Goal: Task Accomplishment & Management: Manage account settings

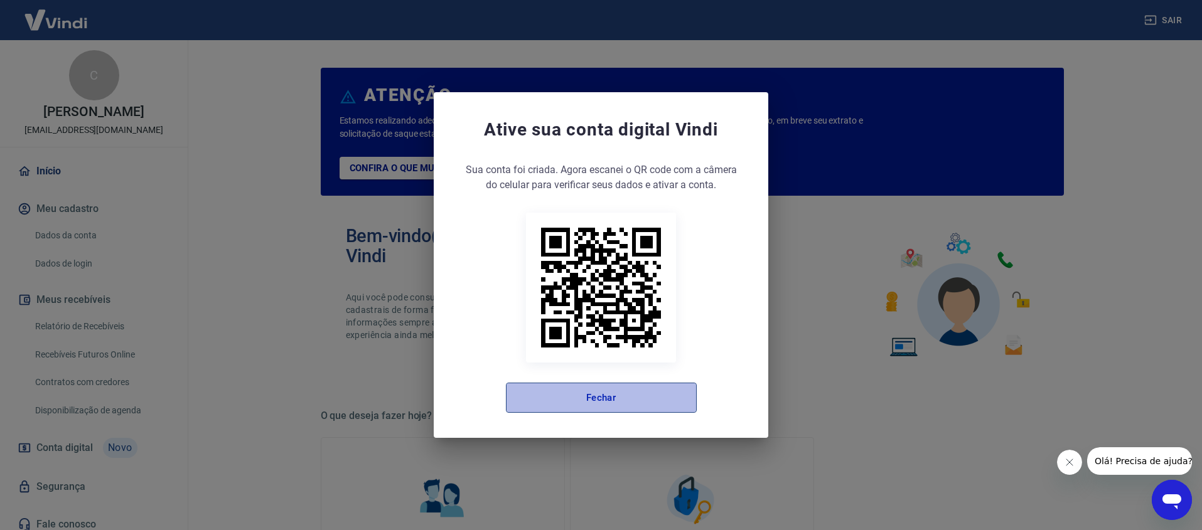
click at [603, 399] on button "Fechar" at bounding box center [601, 398] width 191 height 30
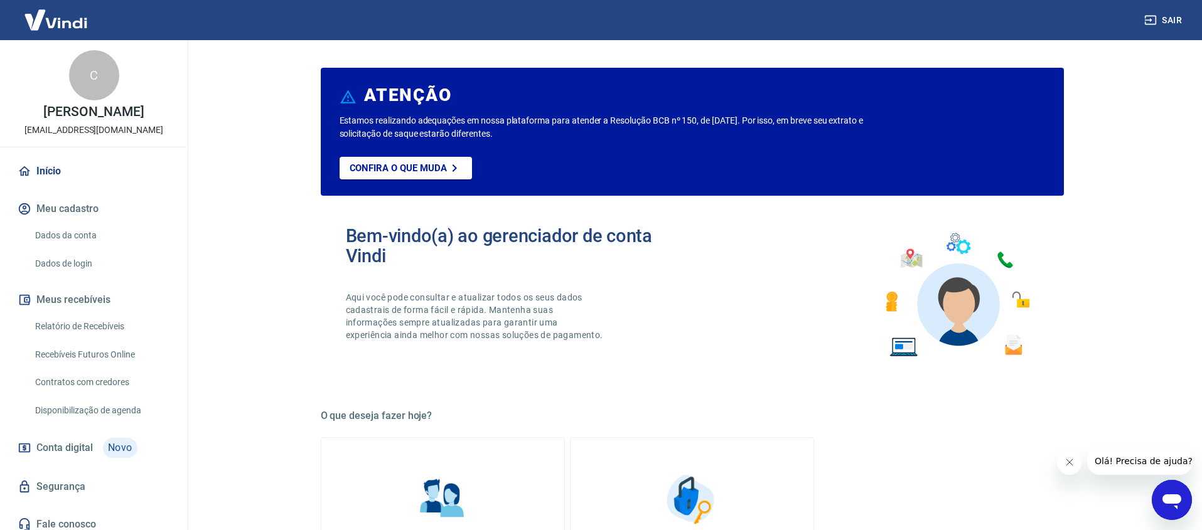
scroll to position [8, 0]
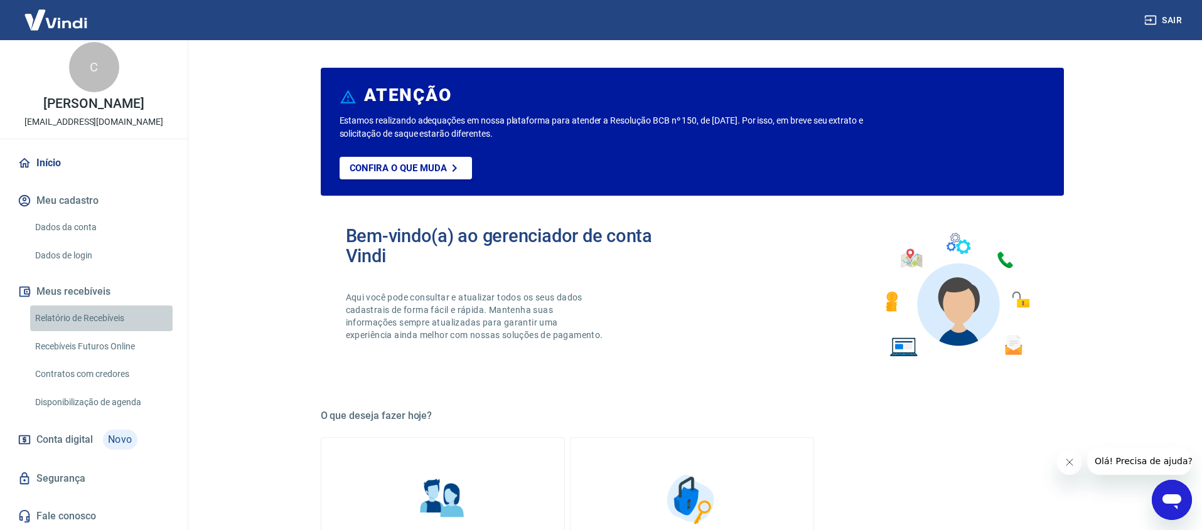
click at [75, 317] on link "Relatório de Recebíveis" at bounding box center [101, 319] width 143 height 26
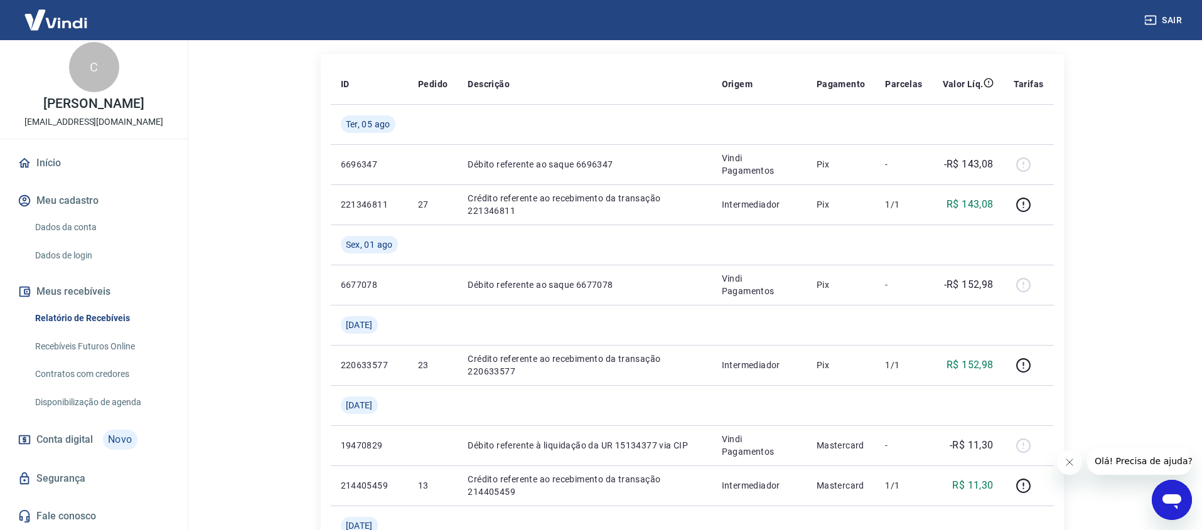
scroll to position [169, 0]
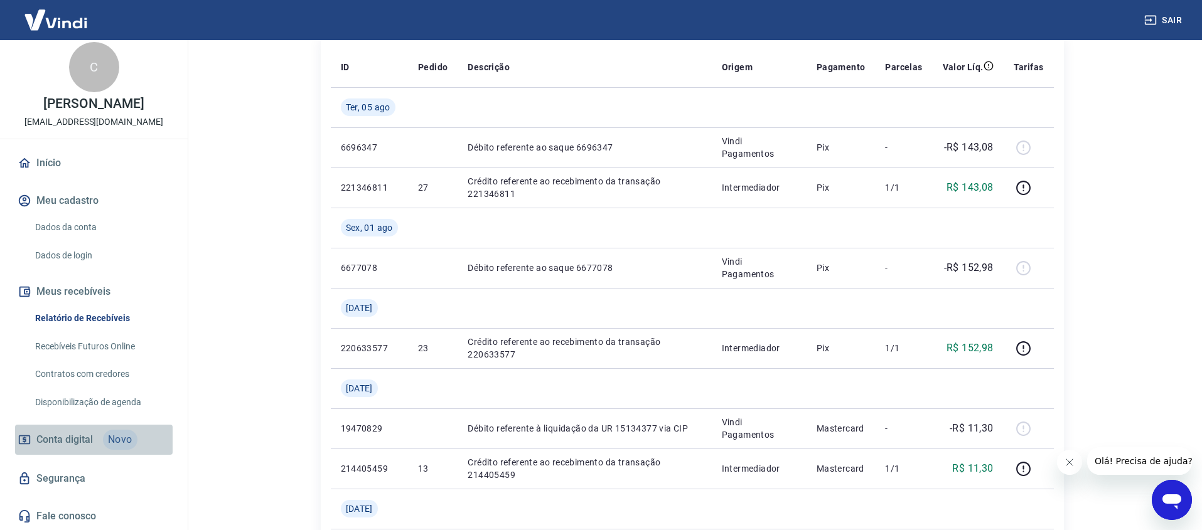
click at [55, 437] on span "Conta digital" at bounding box center [64, 440] width 56 height 18
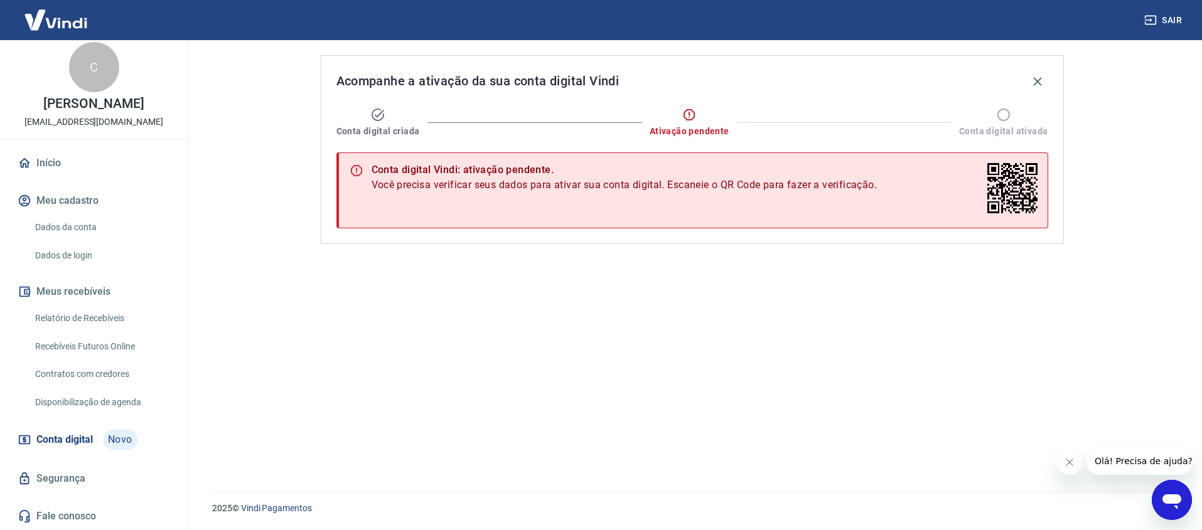
click at [60, 403] on link "Disponibilização de agenda" at bounding box center [101, 403] width 143 height 26
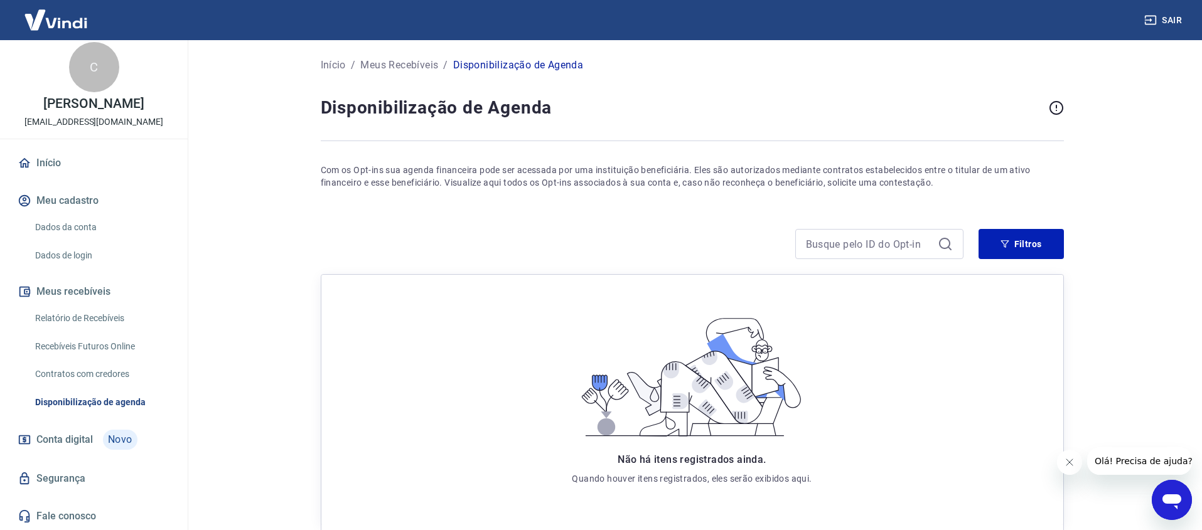
click at [83, 370] on link "Contratos com credores" at bounding box center [101, 375] width 143 height 26
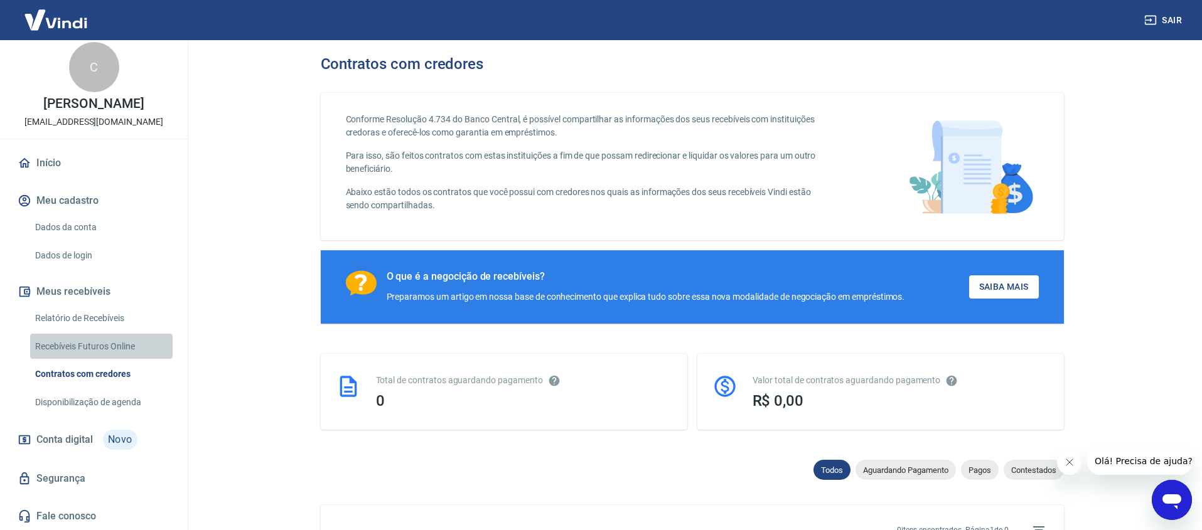
click at [95, 347] on link "Recebíveis Futuros Online" at bounding box center [101, 347] width 143 height 26
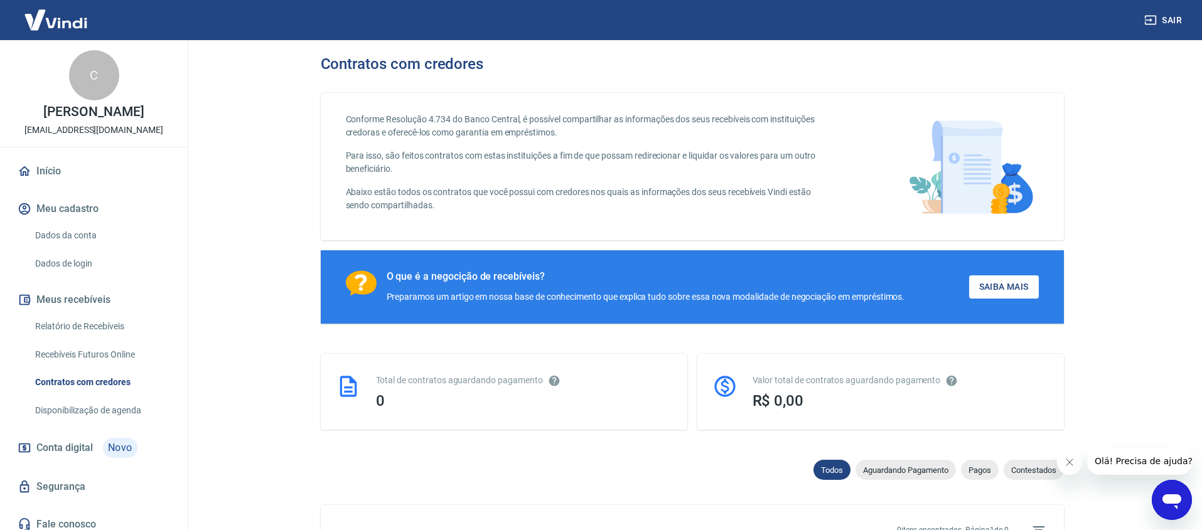
scroll to position [8, 0]
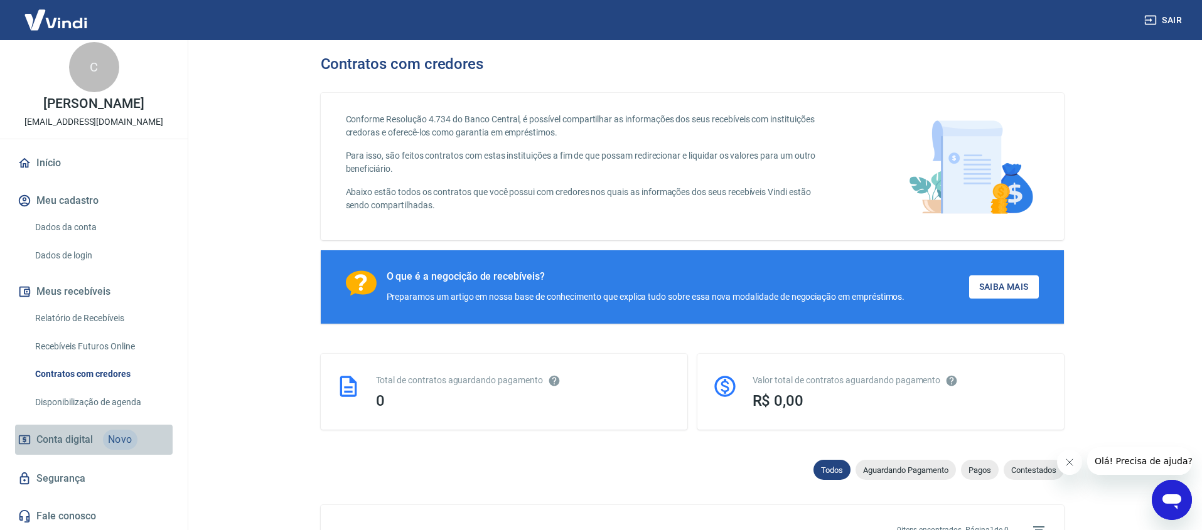
click at [60, 439] on span "Conta digital" at bounding box center [64, 440] width 56 height 18
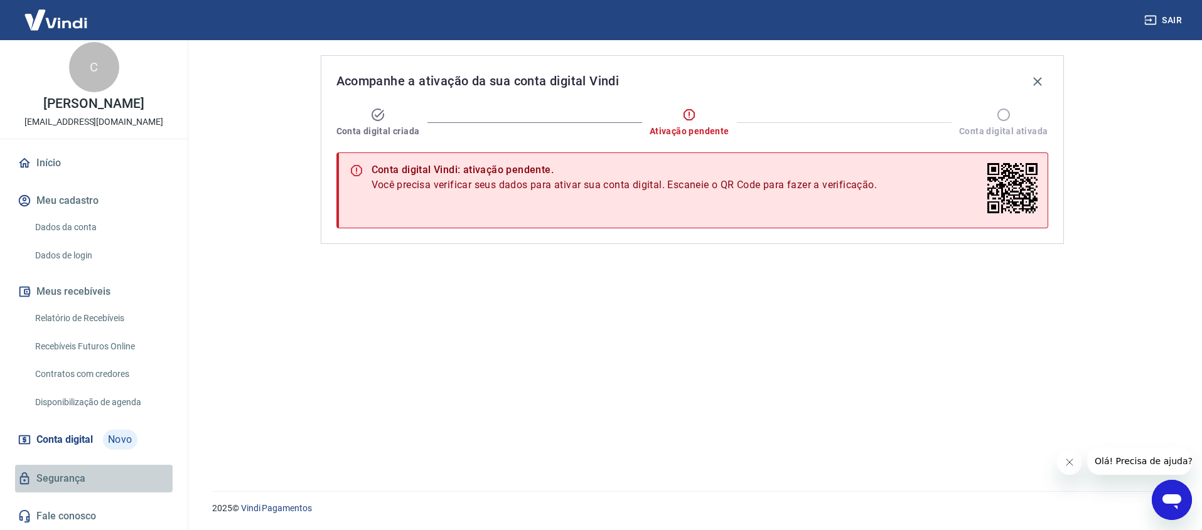
click at [62, 478] on link "Segurança" at bounding box center [94, 479] width 158 height 28
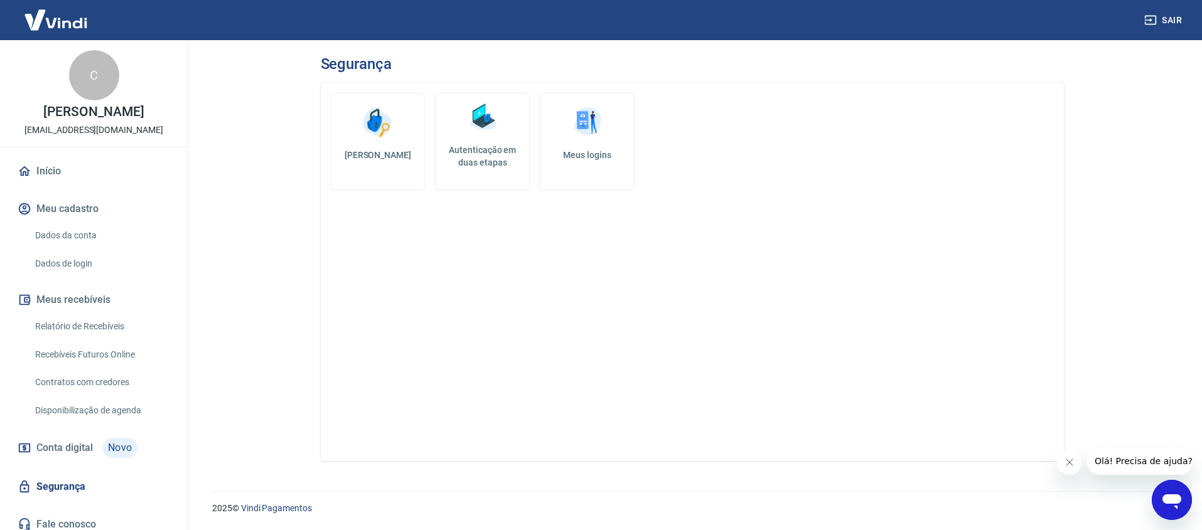
scroll to position [8, 0]
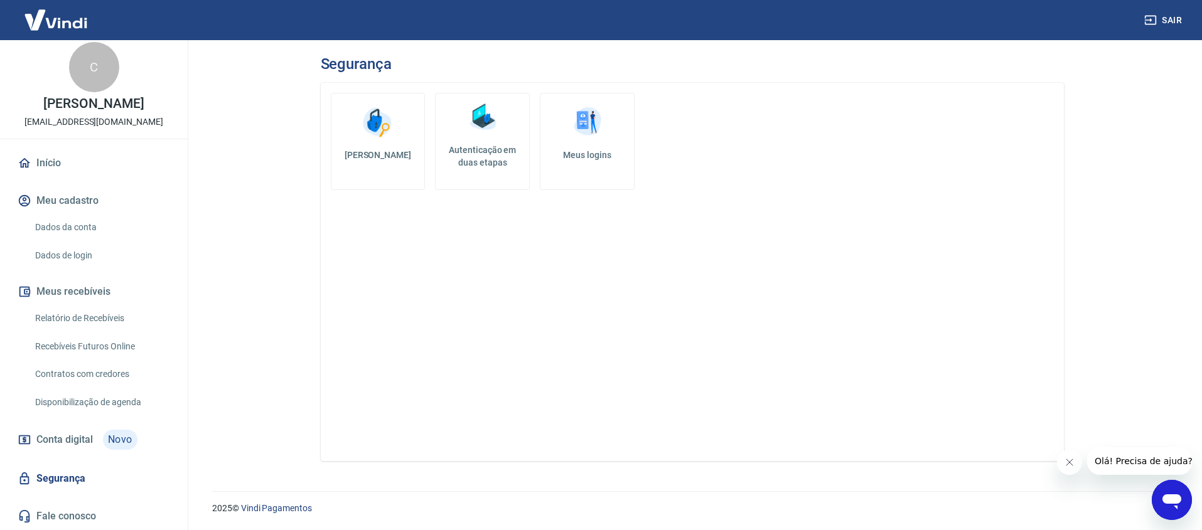
click at [50, 200] on button "Meu cadastro" at bounding box center [94, 201] width 158 height 28
click at [46, 160] on link "Início" at bounding box center [94, 163] width 158 height 28
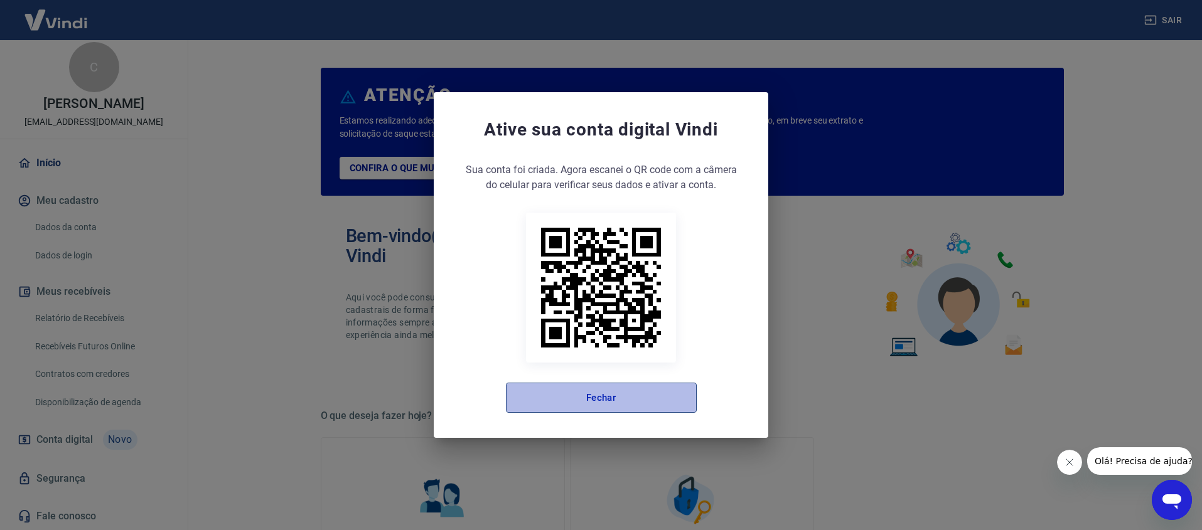
click at [594, 395] on button "Fechar" at bounding box center [601, 398] width 191 height 30
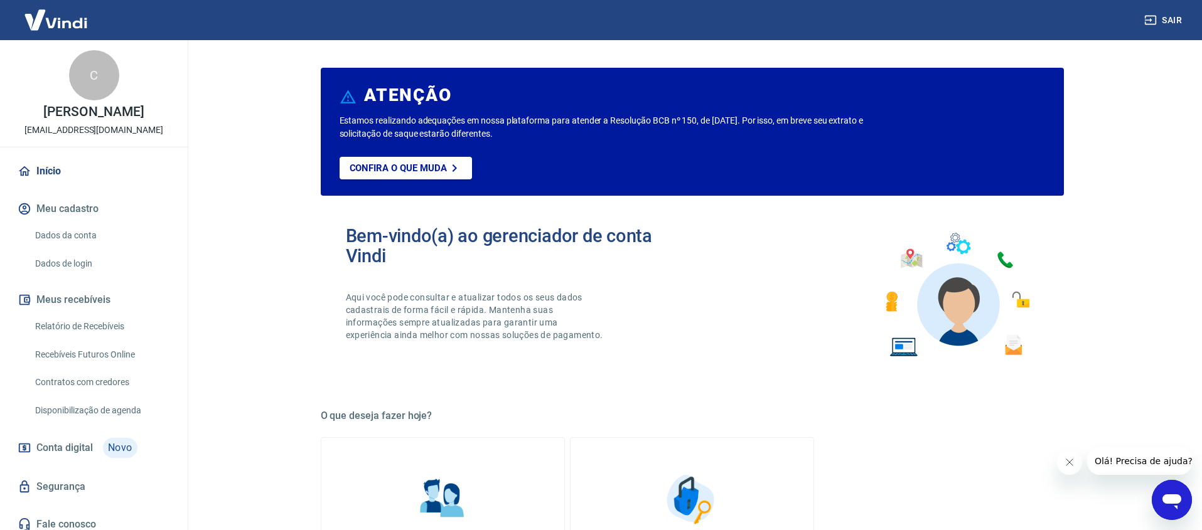
scroll to position [1, 0]
click at [59, 21] on img at bounding box center [56, 20] width 82 height 38
click at [64, 24] on img at bounding box center [56, 20] width 82 height 38
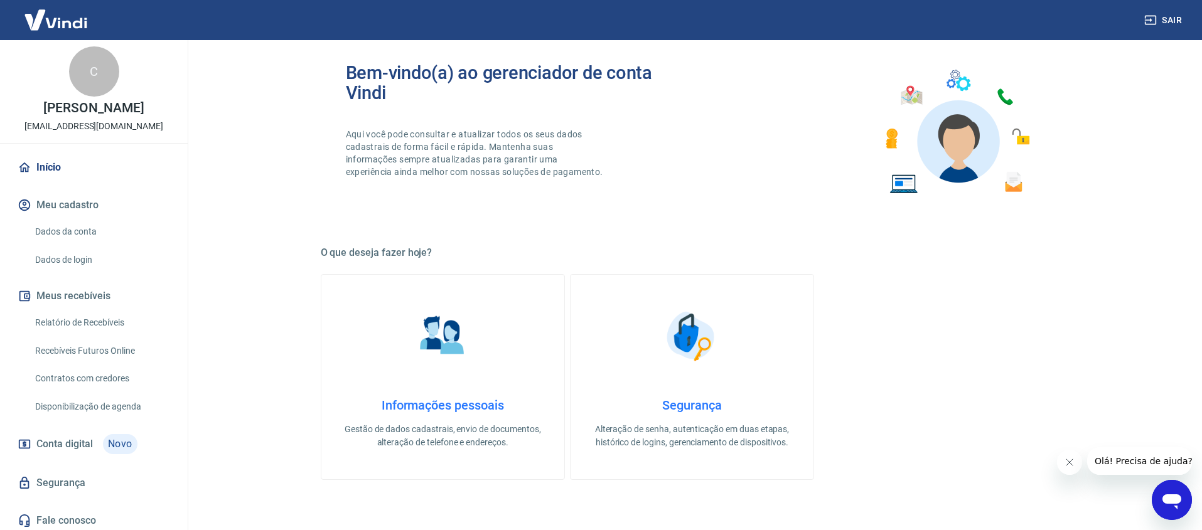
scroll to position [3, 0]
click at [53, 202] on button "Meu cadastro" at bounding box center [94, 207] width 158 height 28
click at [53, 205] on button "Meu cadastro" at bounding box center [94, 207] width 158 height 28
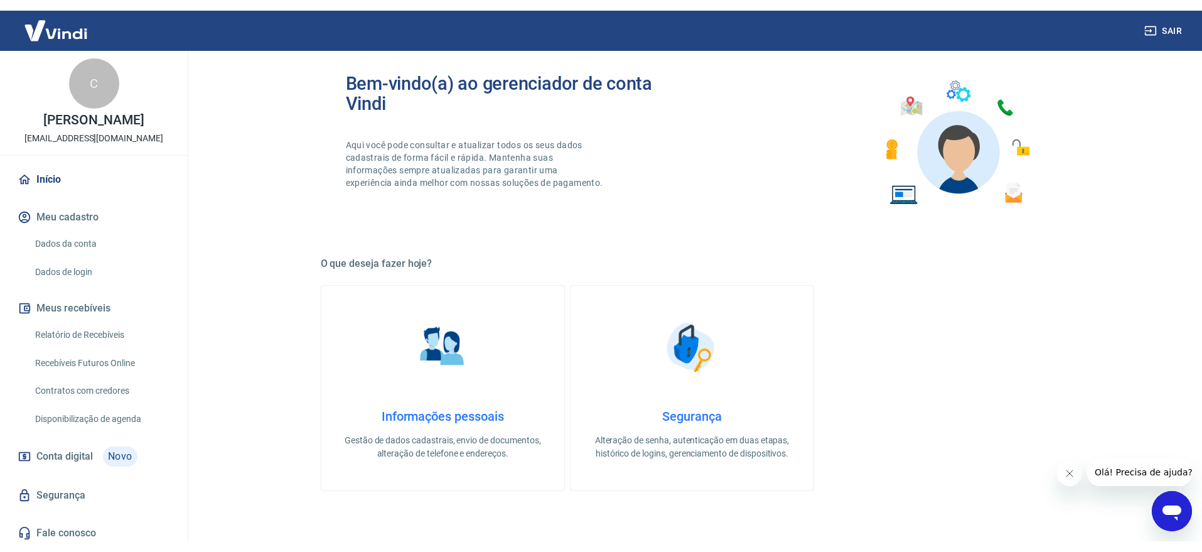
scroll to position [0, 0]
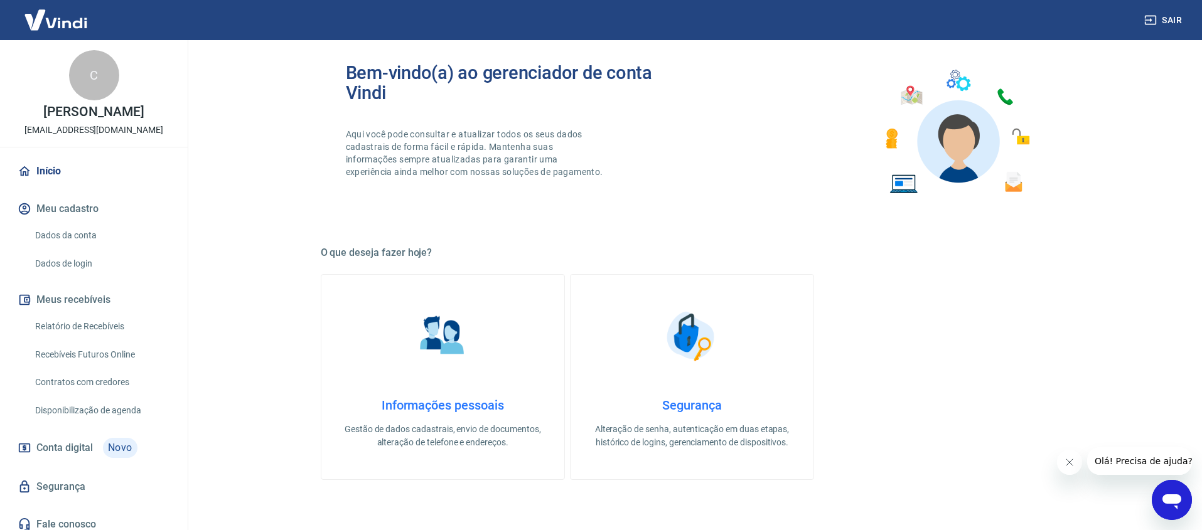
click at [94, 110] on p "Cesar Piria" at bounding box center [93, 111] width 100 height 13
click at [95, 70] on div "C" at bounding box center [94, 75] width 50 height 50
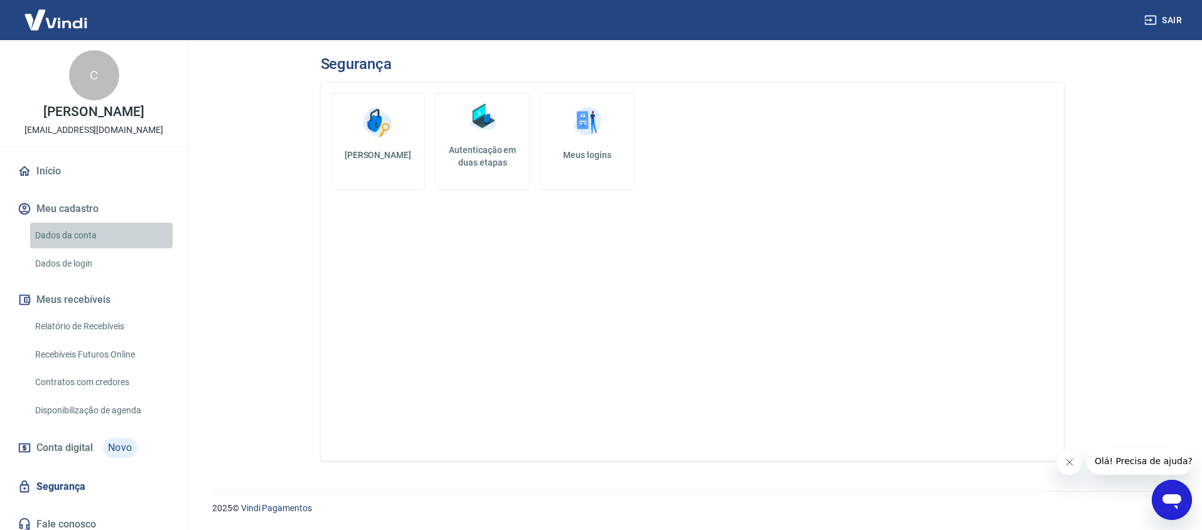
click at [75, 237] on link "Dados da conta" at bounding box center [101, 236] width 143 height 26
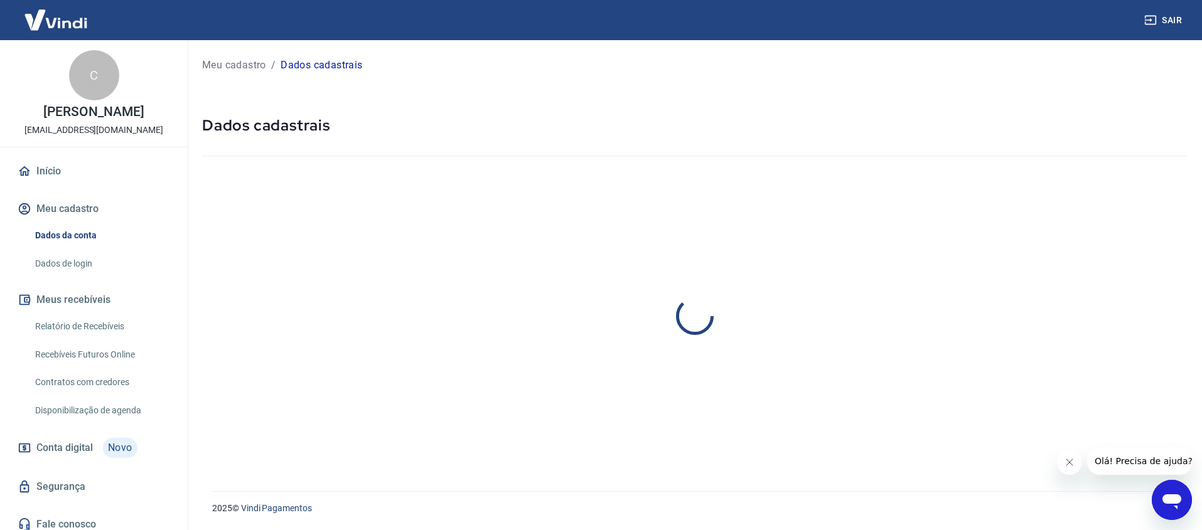
select select "SP"
select select "business"
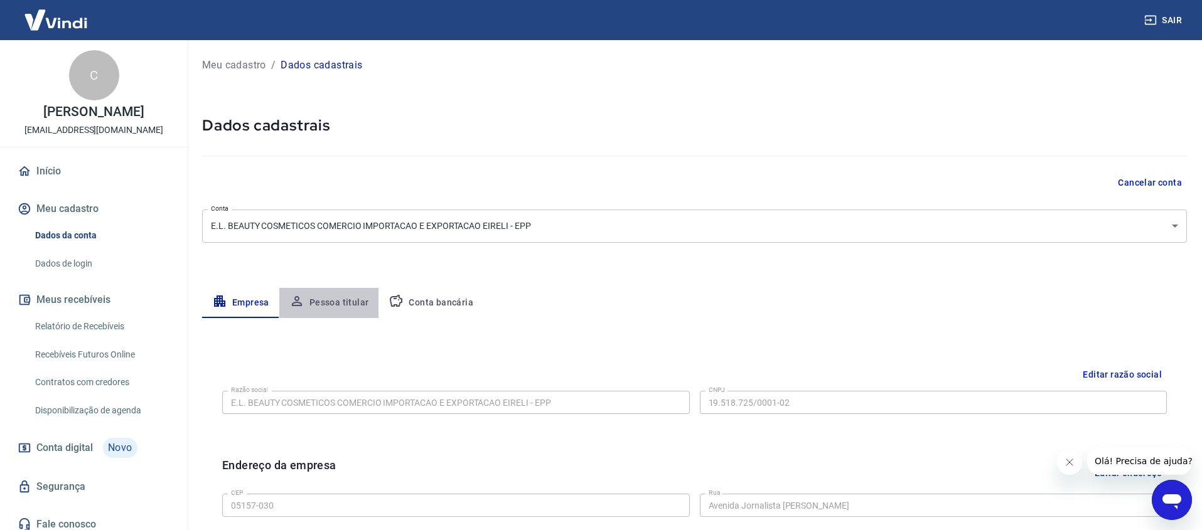
click at [337, 301] on button "Pessoa titular" at bounding box center [329, 303] width 100 height 30
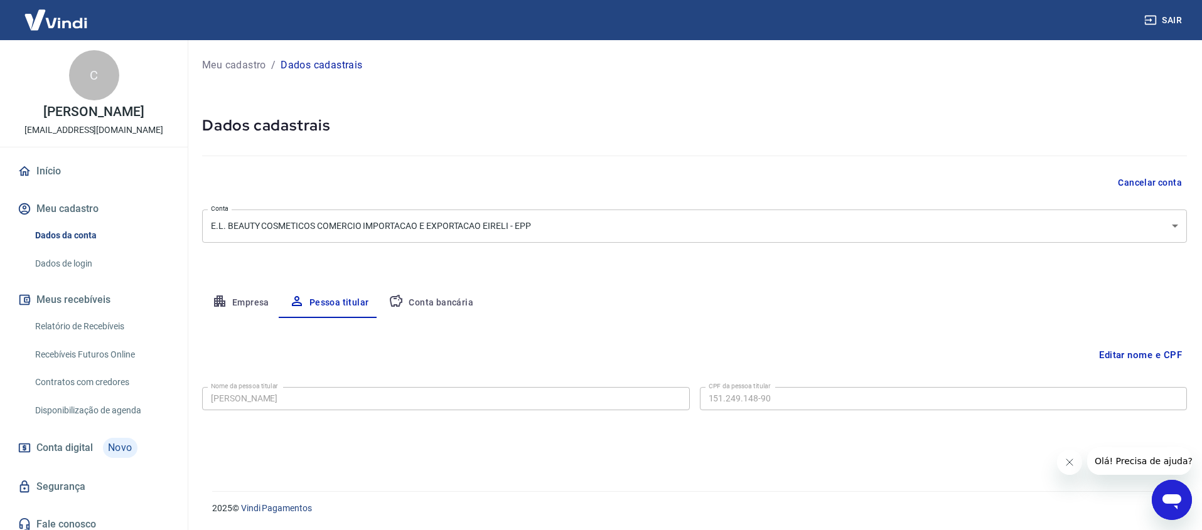
click at [446, 305] on button "Conta bancária" at bounding box center [431, 303] width 105 height 30
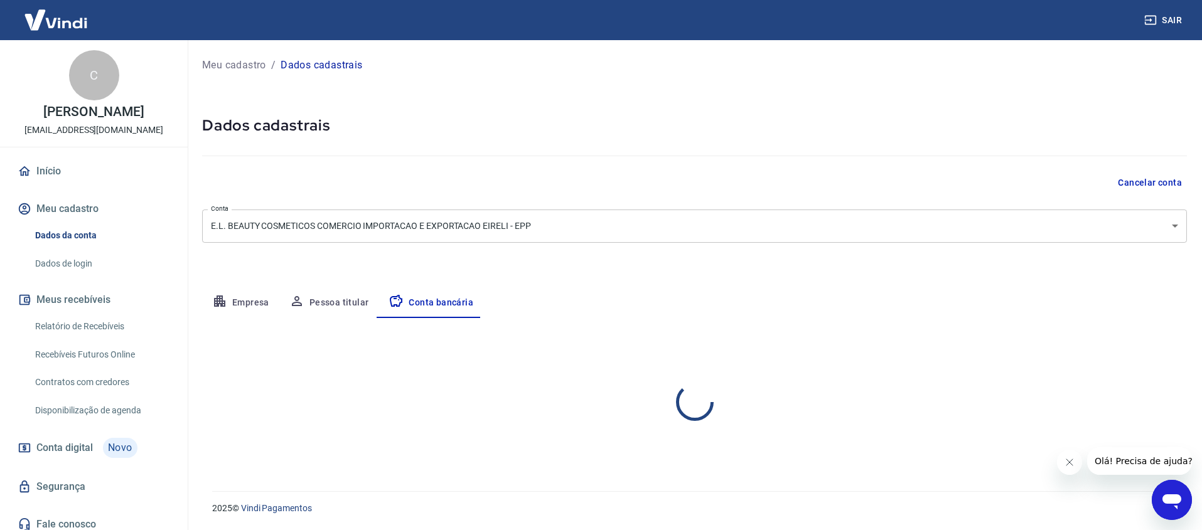
select select "1"
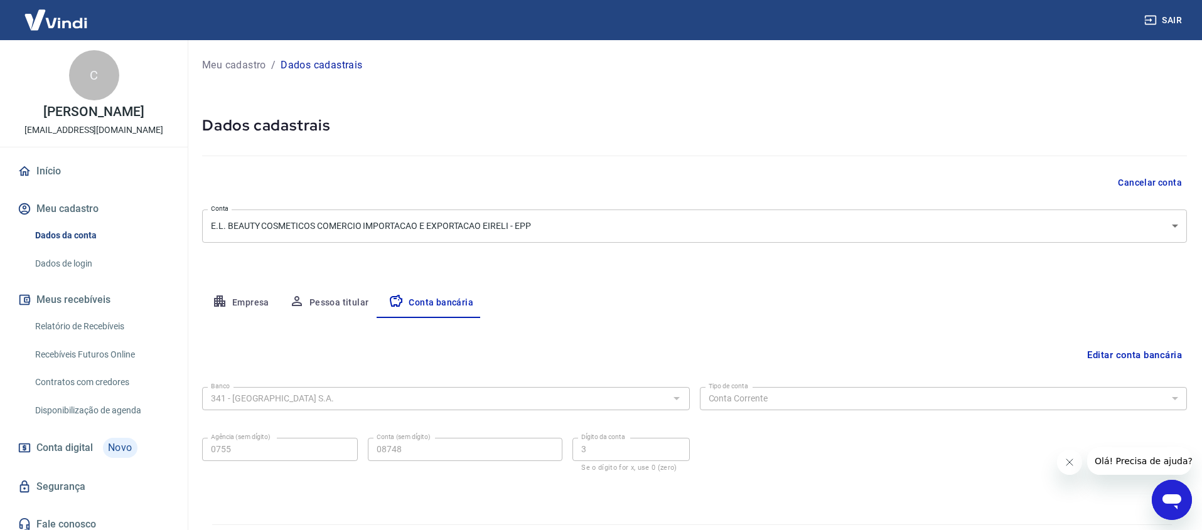
click at [69, 207] on button "Meu cadastro" at bounding box center [94, 209] width 158 height 28
click at [66, 209] on button "Meu cadastro" at bounding box center [94, 209] width 158 height 28
drag, startPoint x: 68, startPoint y: 237, endPoint x: 107, endPoint y: 259, distance: 44.7
click at [68, 237] on link "Dados da conta" at bounding box center [101, 236] width 143 height 26
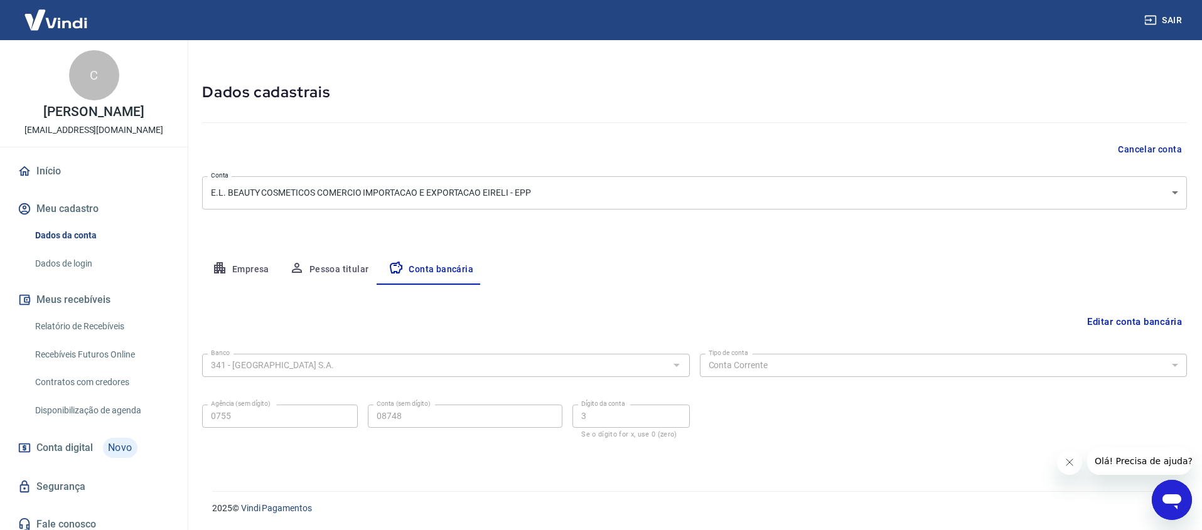
drag, startPoint x: 242, startPoint y: 266, endPoint x: 276, endPoint y: 289, distance: 40.6
click at [242, 266] on button "Empresa" at bounding box center [240, 270] width 77 height 30
select select "SP"
select select "business"
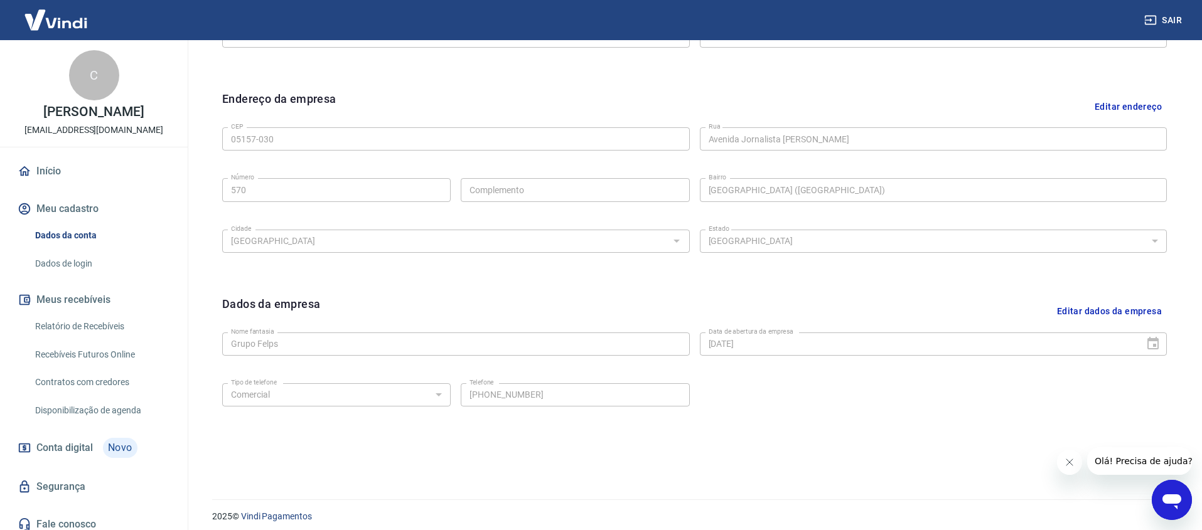
scroll to position [375, 0]
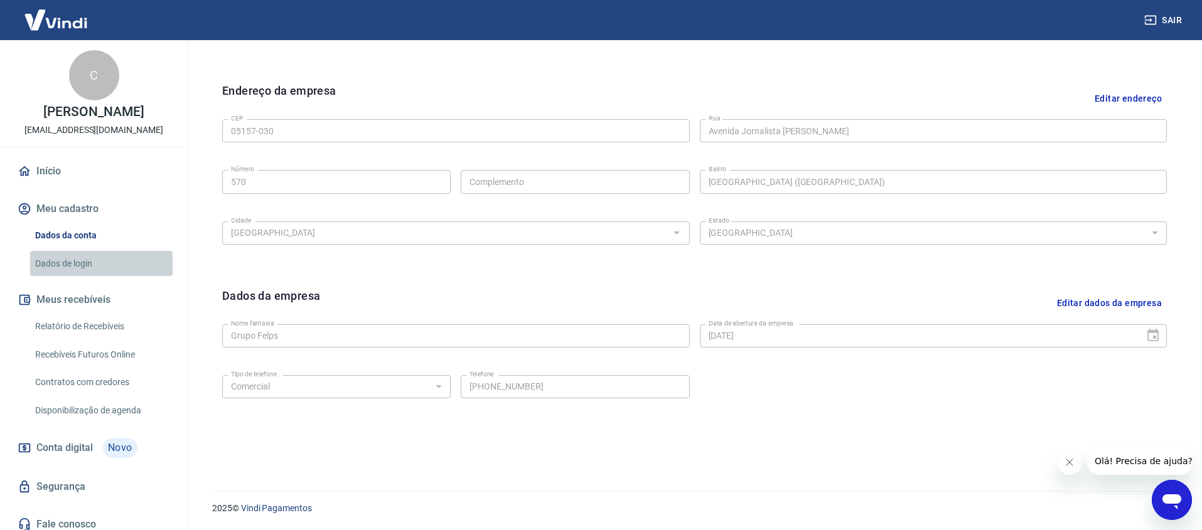
click at [68, 263] on link "Dados de login" at bounding box center [101, 264] width 143 height 26
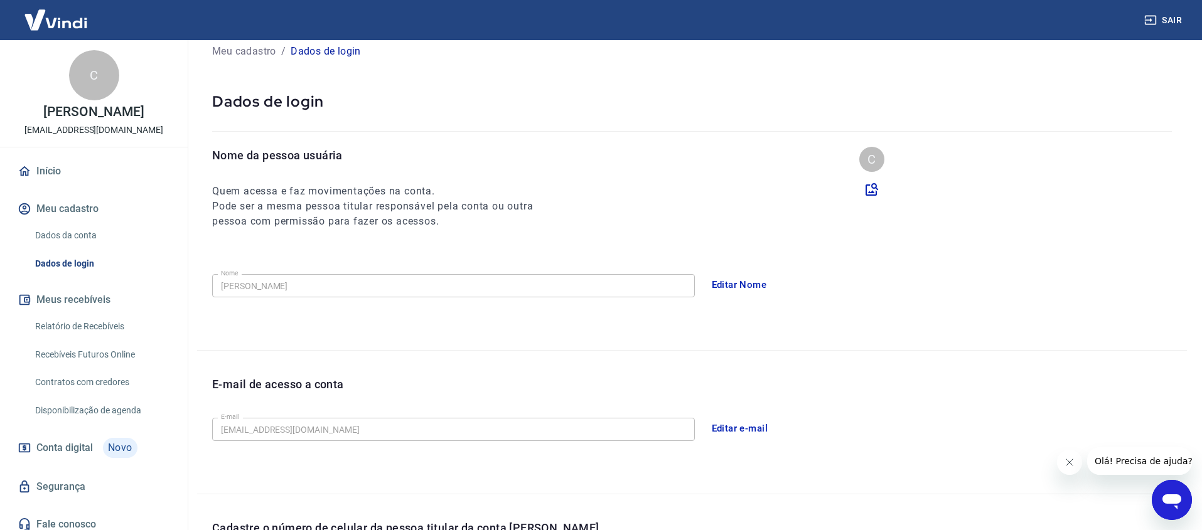
scroll to position [23, 0]
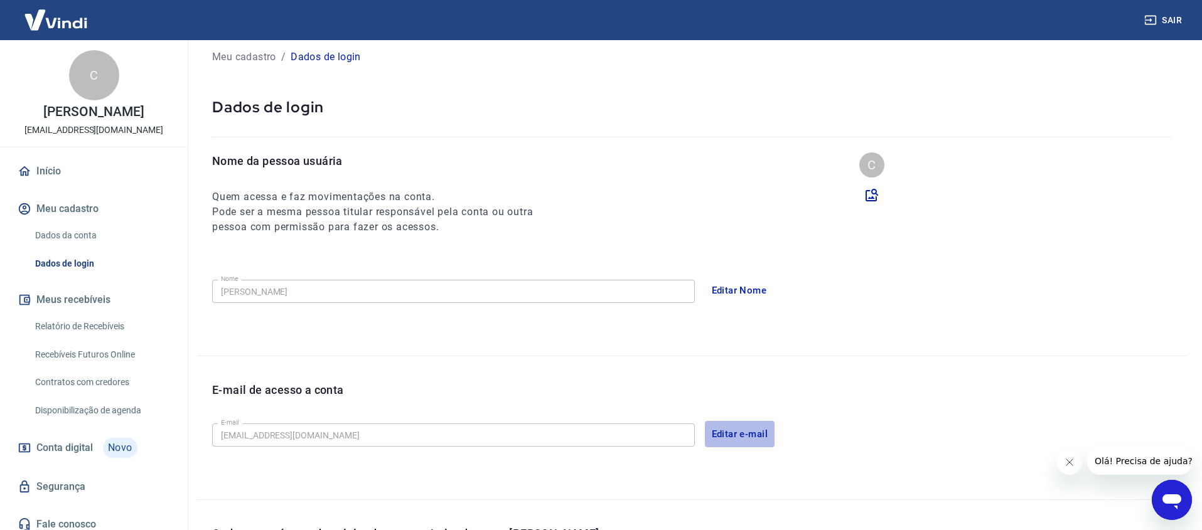
click at [743, 435] on button "Editar e-mail" at bounding box center [740, 434] width 70 height 26
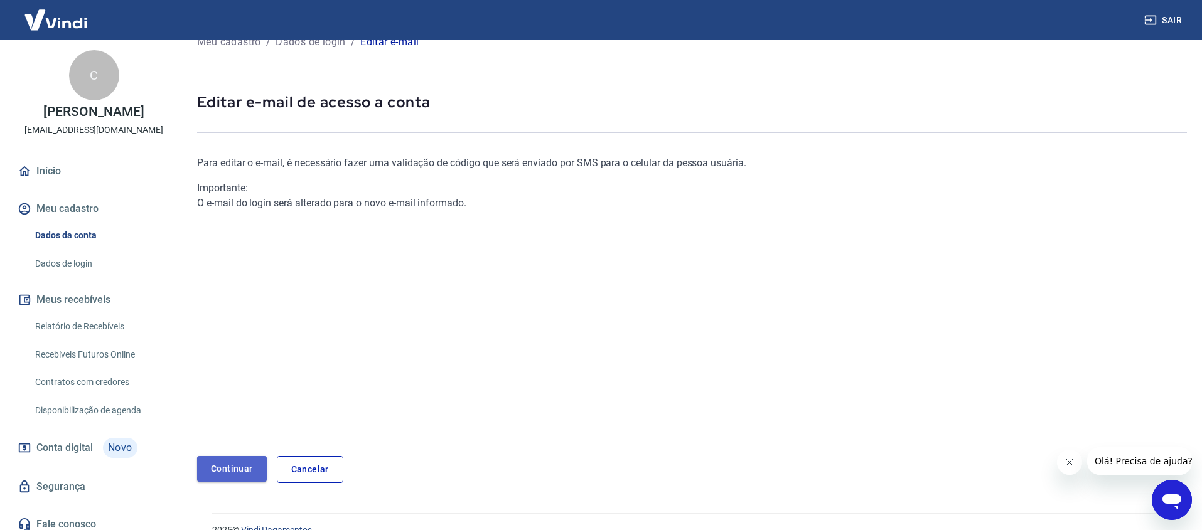
click at [230, 469] on link "Continuar" at bounding box center [232, 469] width 70 height 26
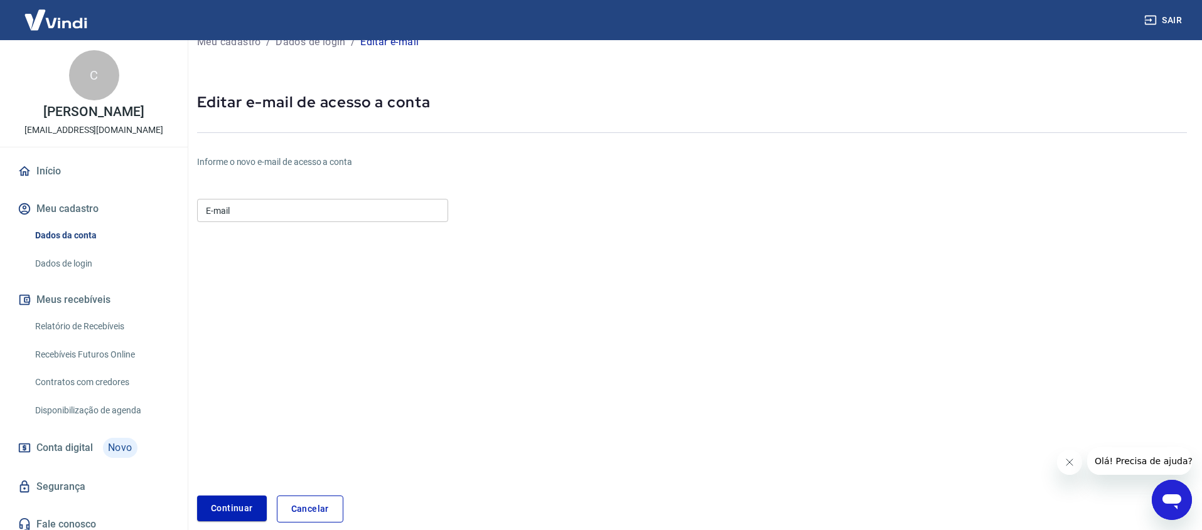
scroll to position [63, 0]
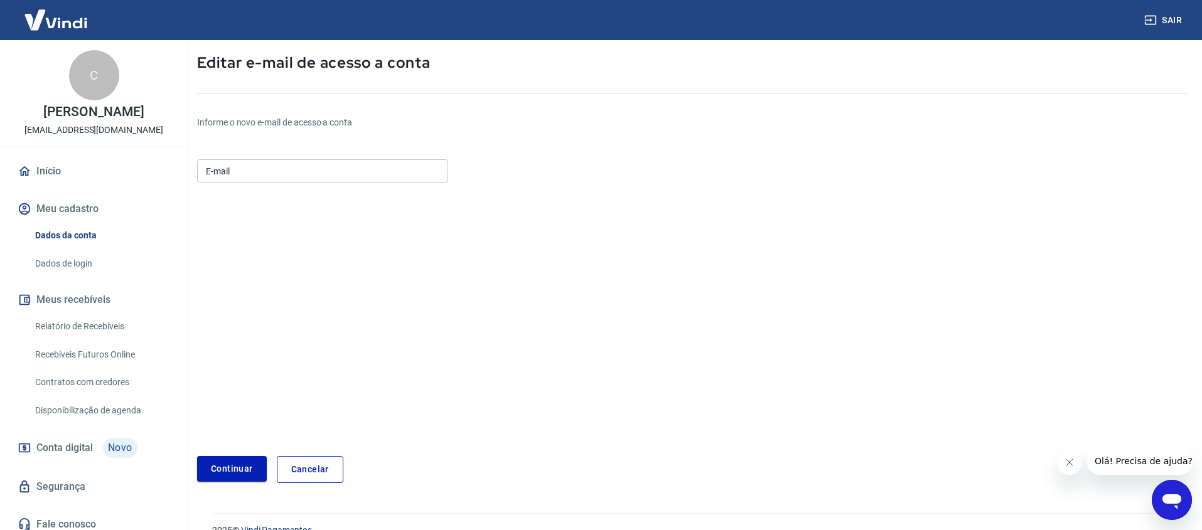
click at [294, 172] on input "E-mail" at bounding box center [322, 170] width 251 height 23
type input "ecommerce@felps.com.br"
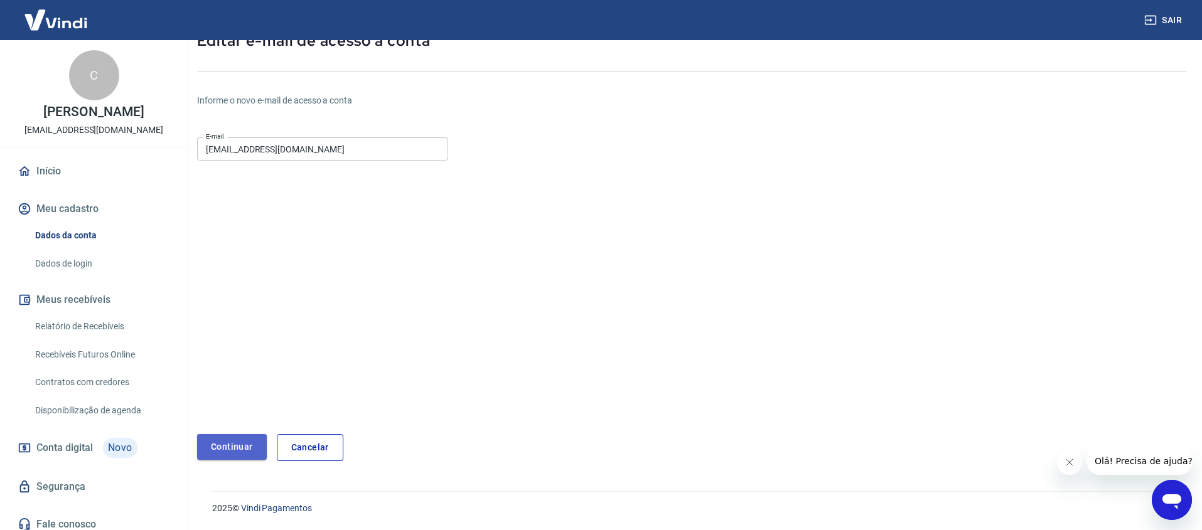
click at [220, 448] on button "Continuar" at bounding box center [232, 447] width 70 height 26
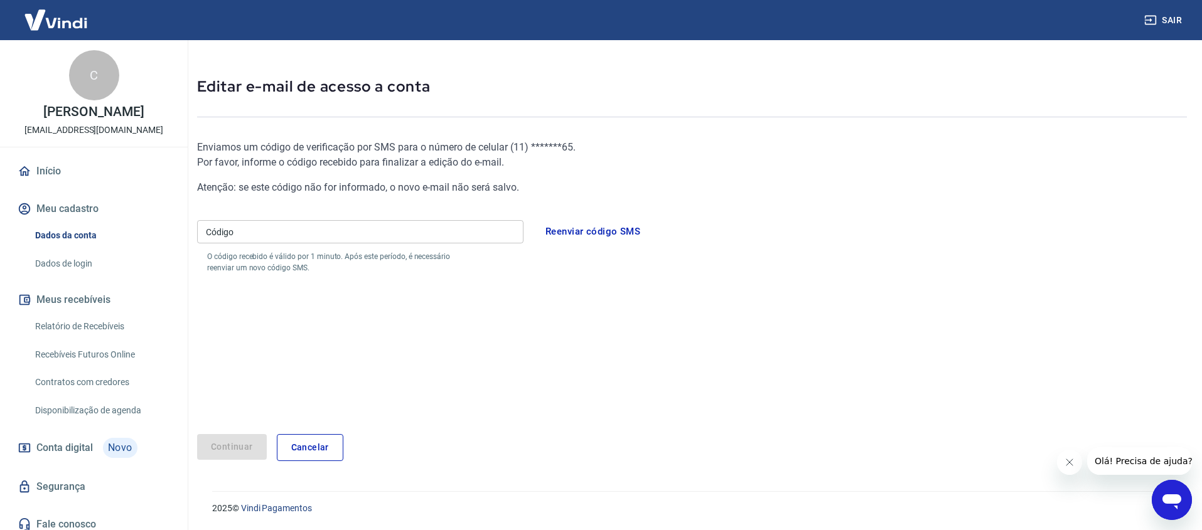
scroll to position [39, 0]
click at [588, 232] on button "Reenviar código SMS" at bounding box center [593, 231] width 109 height 26
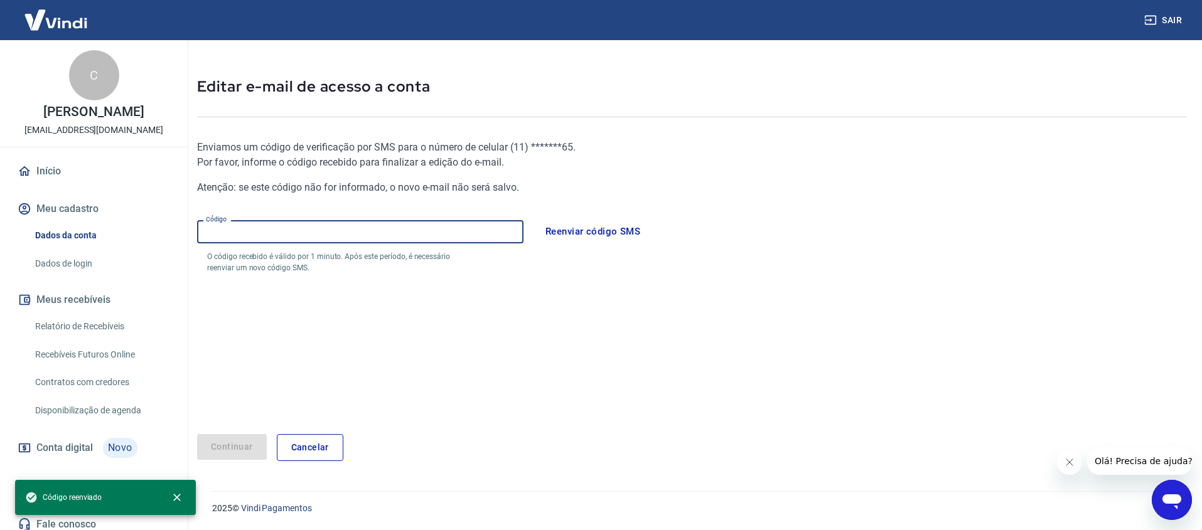
click at [332, 235] on input "Código" at bounding box center [360, 231] width 326 height 23
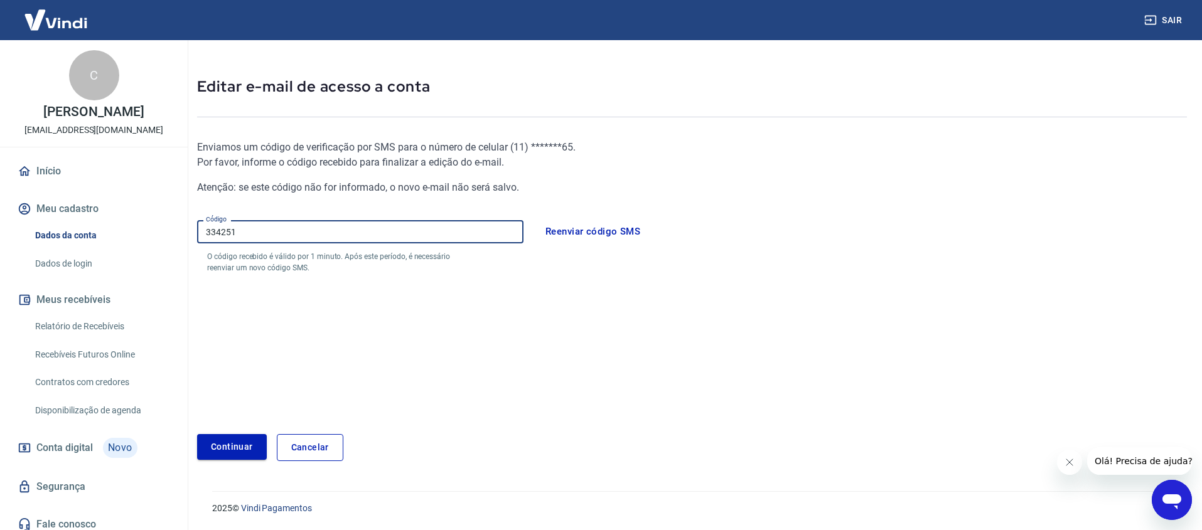
type input "334251"
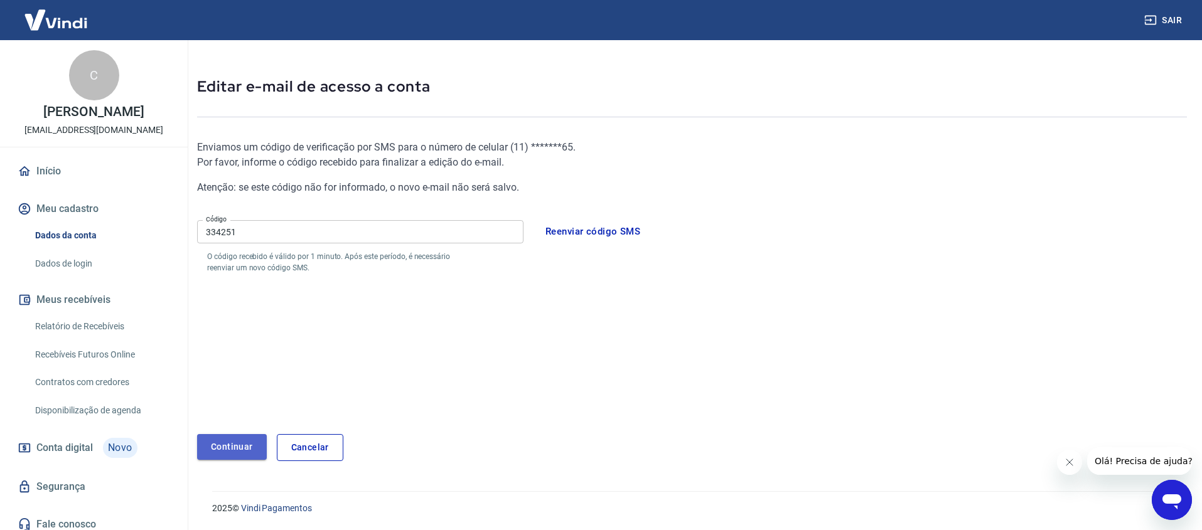
click at [221, 449] on button "Continuar" at bounding box center [232, 447] width 70 height 26
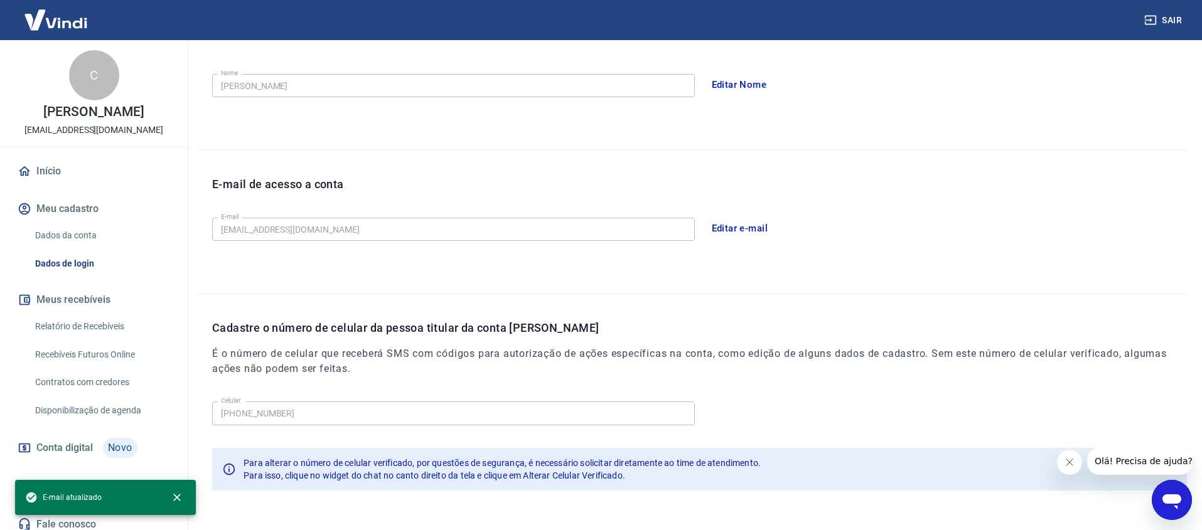
scroll to position [274, 0]
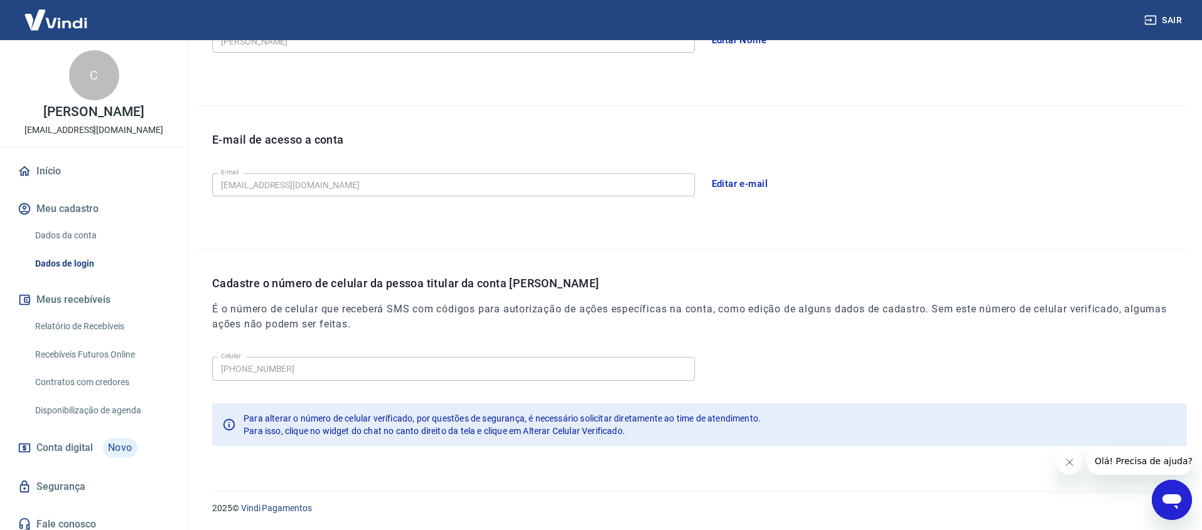
click at [64, 264] on link "Dados de login" at bounding box center [101, 264] width 143 height 26
click at [75, 327] on link "Relatório de Recebíveis" at bounding box center [101, 327] width 143 height 26
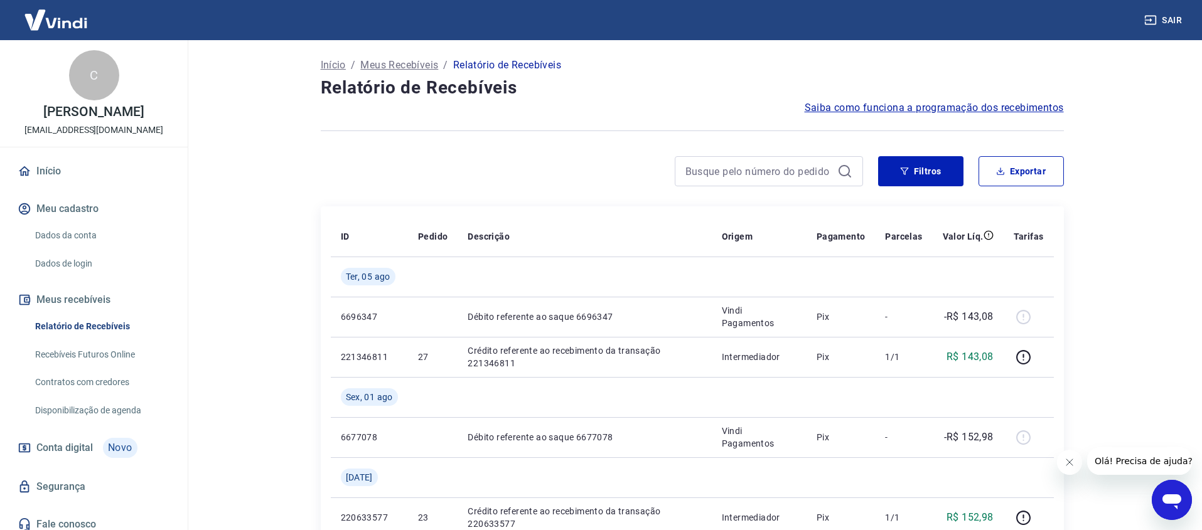
click at [69, 353] on link "Recebíveis Futuros Online" at bounding box center [101, 355] width 143 height 26
